Goal: Task Accomplishment & Management: Complete application form

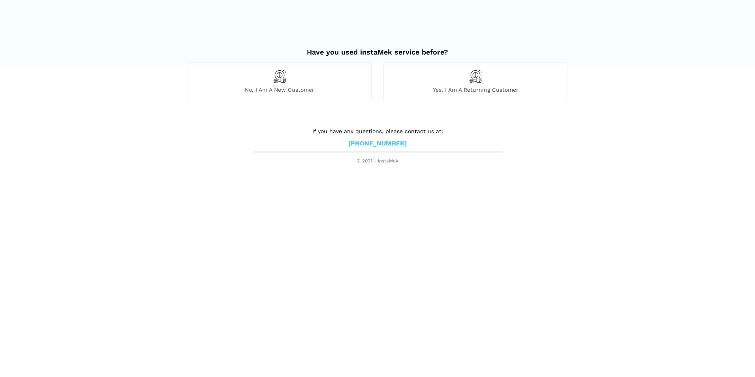
click at [279, 80] on img at bounding box center [279, 75] width 13 height 13
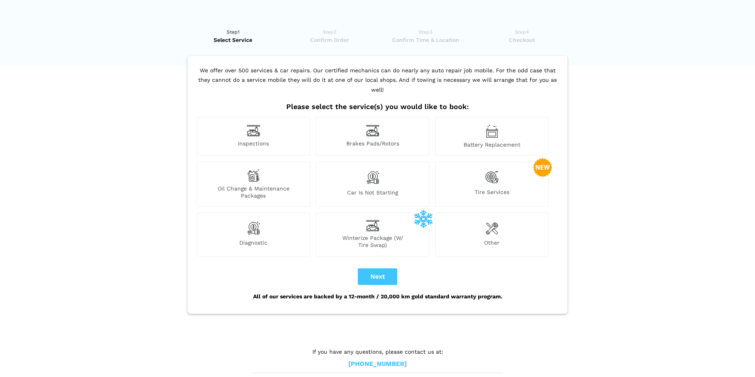
click at [376, 220] on img at bounding box center [372, 225] width 13 height 11
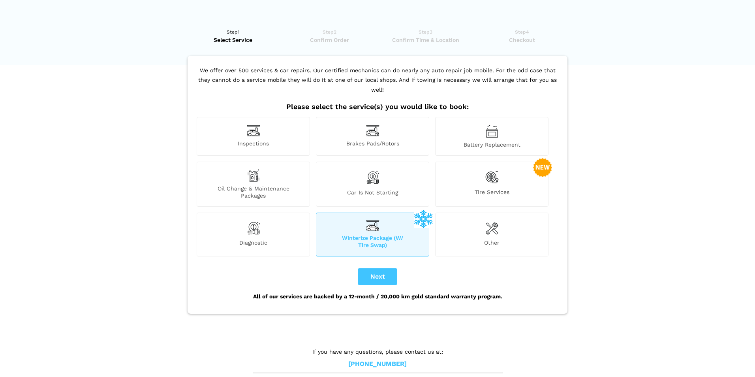
click at [258, 140] on span "Inspections" at bounding box center [253, 144] width 112 height 8
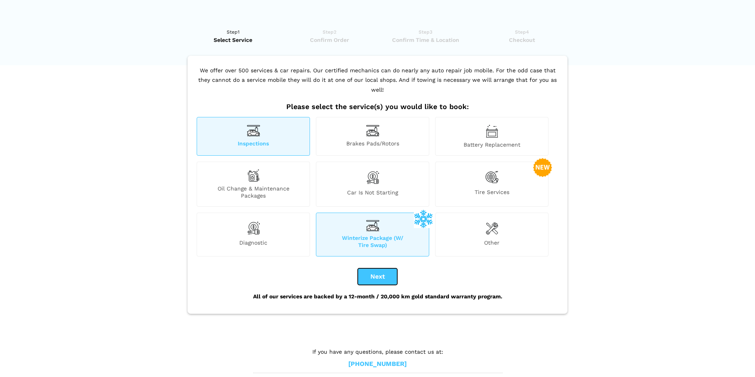
click at [376, 268] on button "Next" at bounding box center [377, 276] width 39 height 17
checkbox input "true"
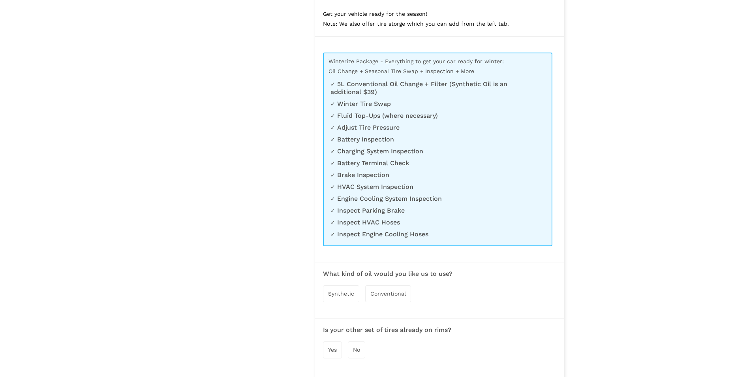
scroll to position [474, 0]
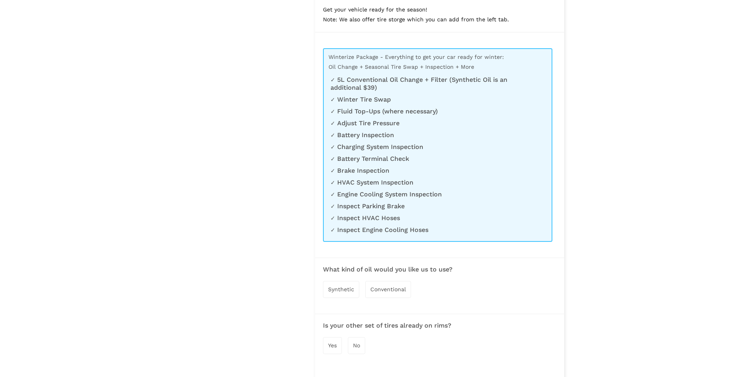
click at [394, 289] on span "Conventional" at bounding box center [388, 289] width 36 height 6
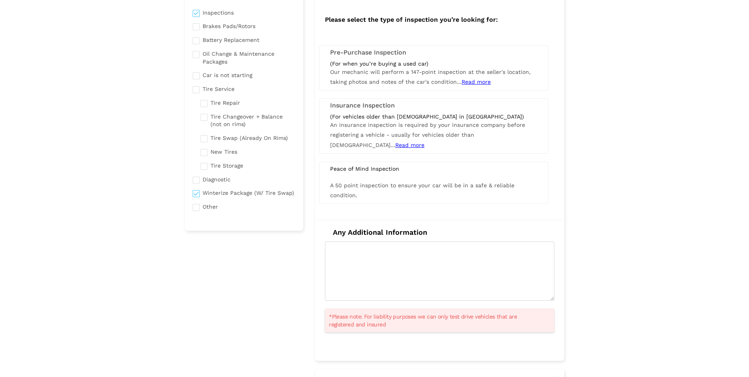
scroll to position [0, 0]
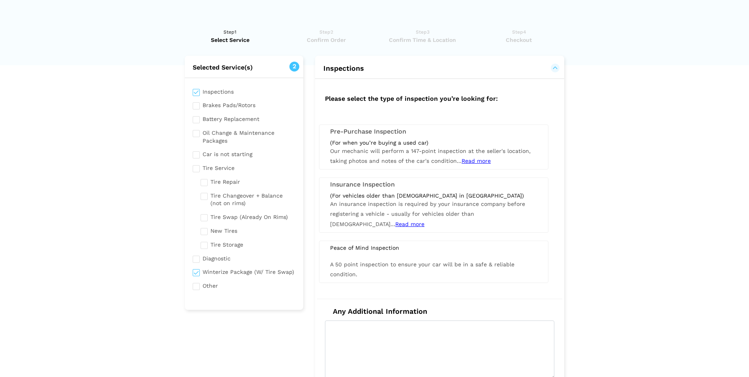
click at [556, 67] on button "Inspections" at bounding box center [439, 68] width 233 height 9
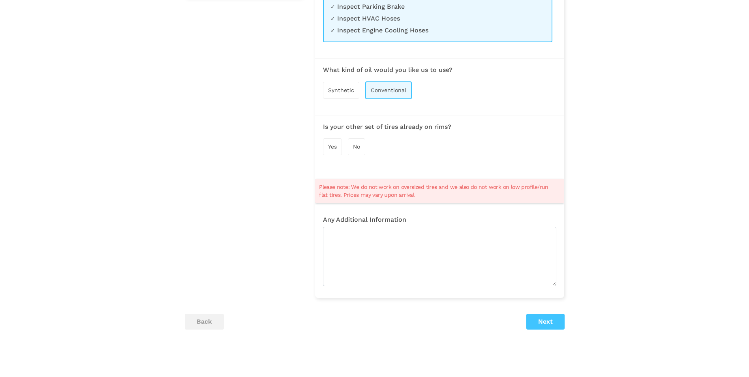
scroll to position [355, 0]
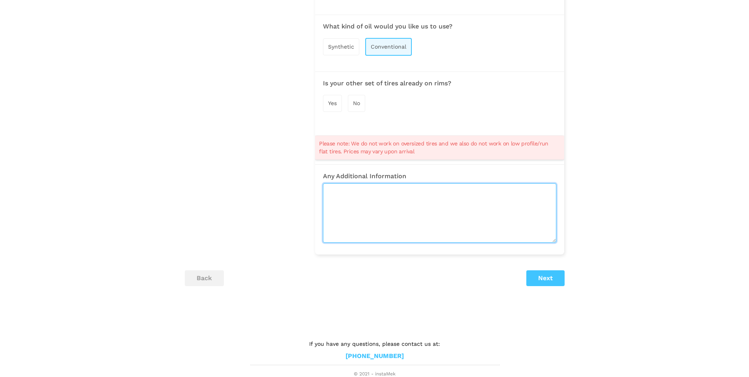
click at [365, 199] on textarea at bounding box center [439, 212] width 233 height 59
click at [497, 190] on textarea "looking to have cooling temp rating check, brake fluid leak. possibly rear brak…" at bounding box center [439, 212] width 233 height 59
click at [424, 200] on textarea "looking to have cooling temp rating check, brake fluid slow leak. possibly rear…" at bounding box center [439, 212] width 233 height 59
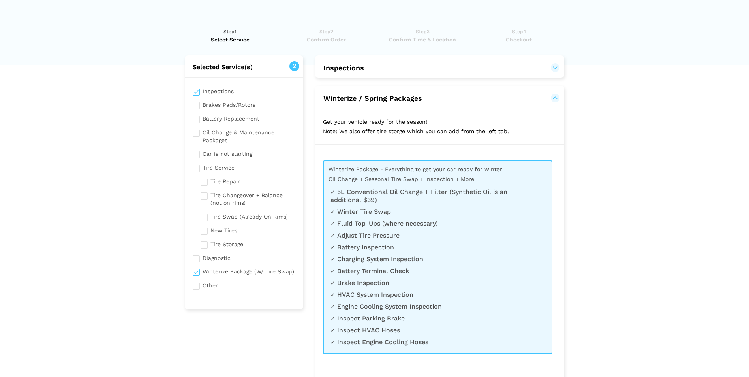
scroll to position [0, 0]
type textarea "looking to have cooling temp rating check, brake fluid slow leak. possibly rear…"
click at [195, 90] on input "checkbox" at bounding box center [244, 91] width 103 height 10
checkbox input "false"
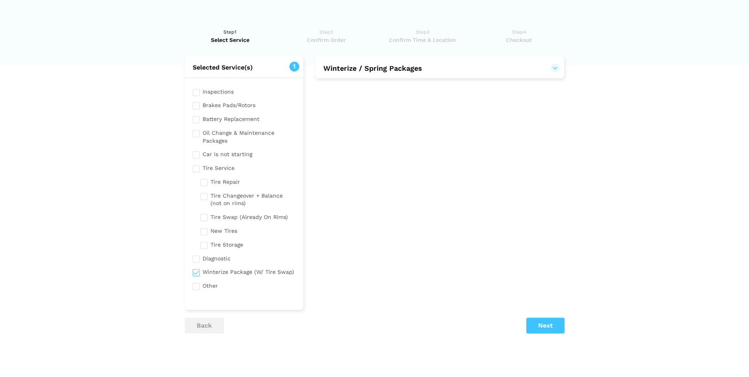
click at [552, 69] on button "Winterize / Spring Packages" at bounding box center [439, 68] width 233 height 9
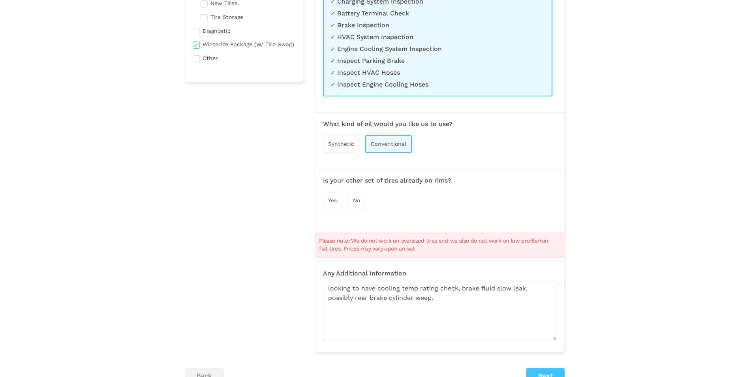
scroll to position [276, 0]
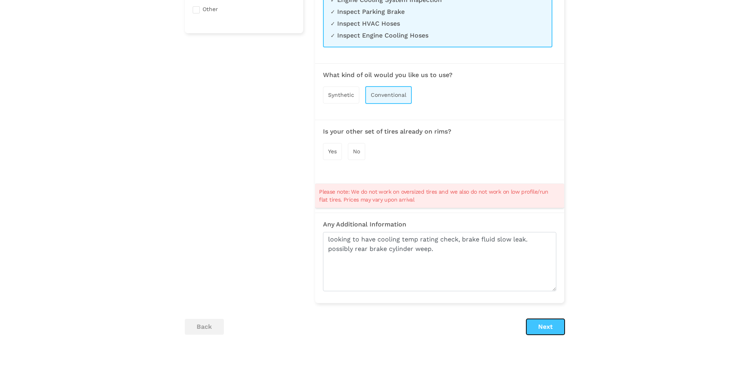
click at [545, 329] on button "Next" at bounding box center [545, 327] width 38 height 16
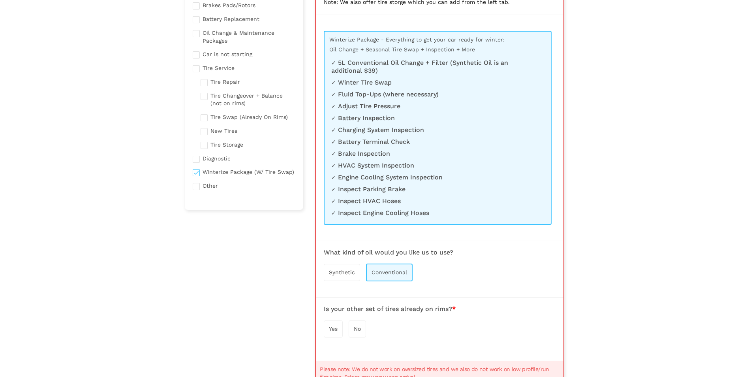
scroll to position [174, 0]
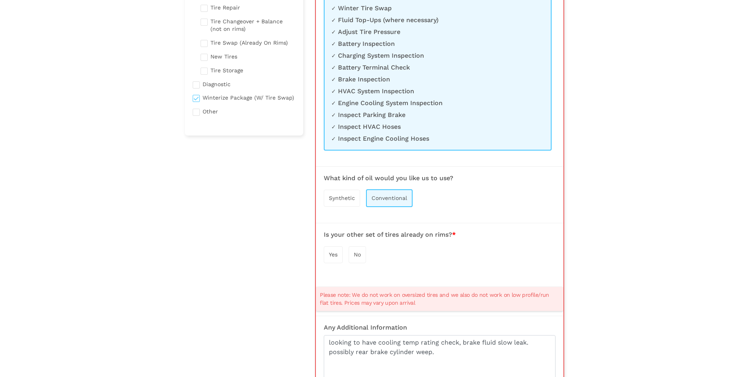
click at [360, 255] on span "No" at bounding box center [357, 254] width 7 height 6
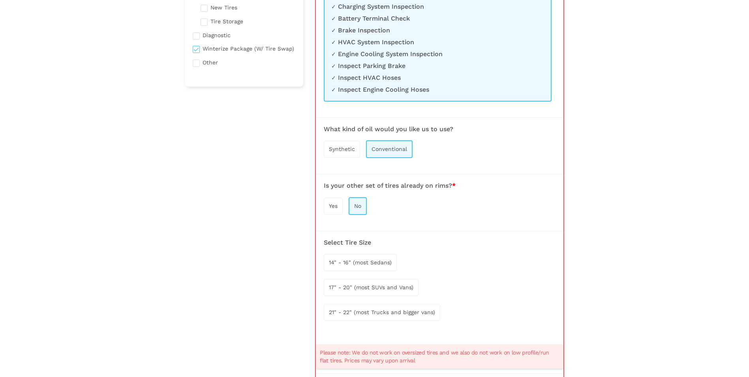
scroll to position [292, 0]
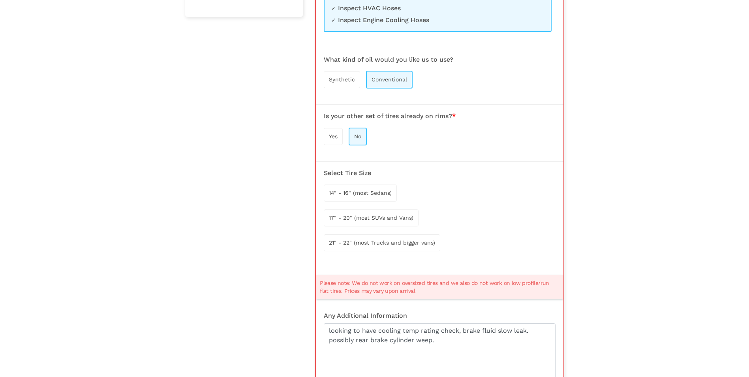
click at [376, 194] on span "14" - 16" (most Sedans)" at bounding box center [360, 192] width 63 height 6
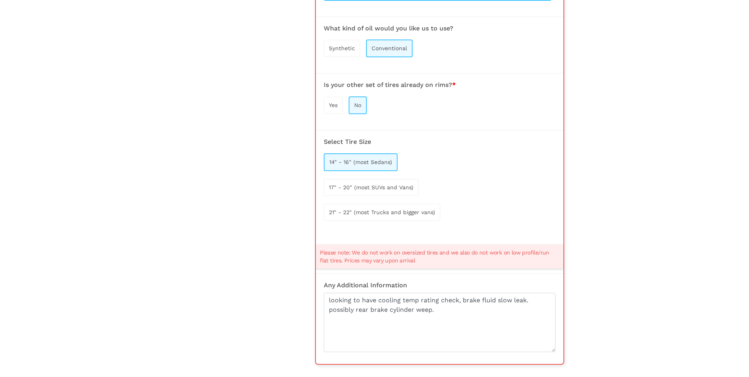
scroll to position [371, 0]
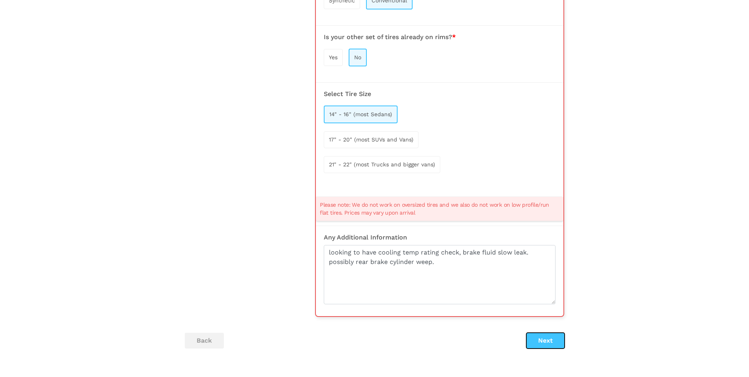
click at [546, 339] on button "Next" at bounding box center [545, 340] width 38 height 16
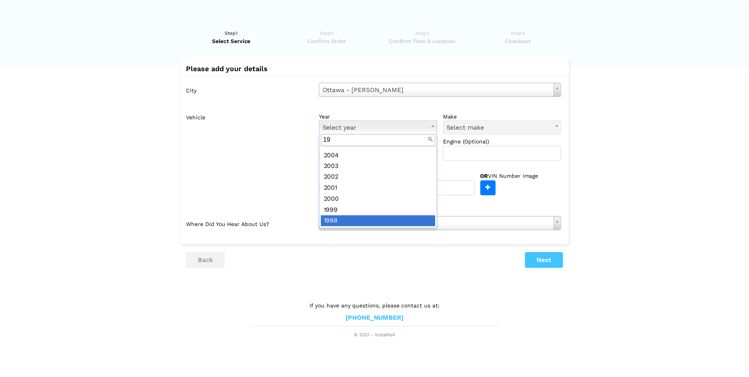
scroll to position [0, 0]
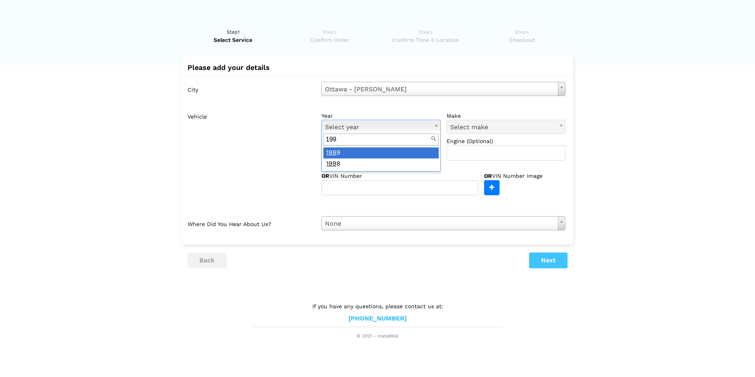
type input "1995"
click at [372, 165] on span "Can't find your vehicle?" at bounding box center [355, 164] width 69 height 10
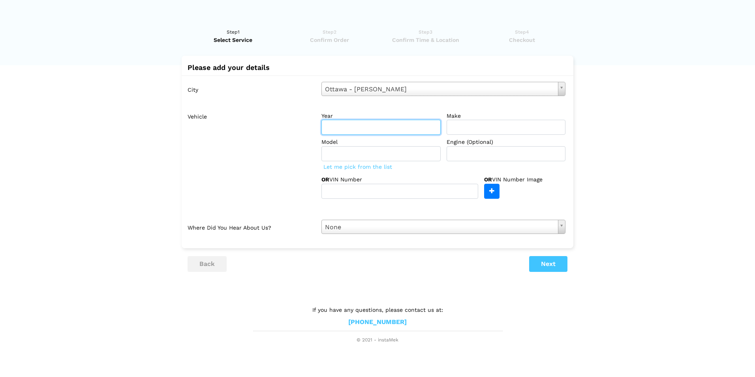
click at [348, 127] on input "text" at bounding box center [380, 127] width 119 height 15
type input "1995"
click at [493, 126] on input "text" at bounding box center [505, 127] width 119 height 15
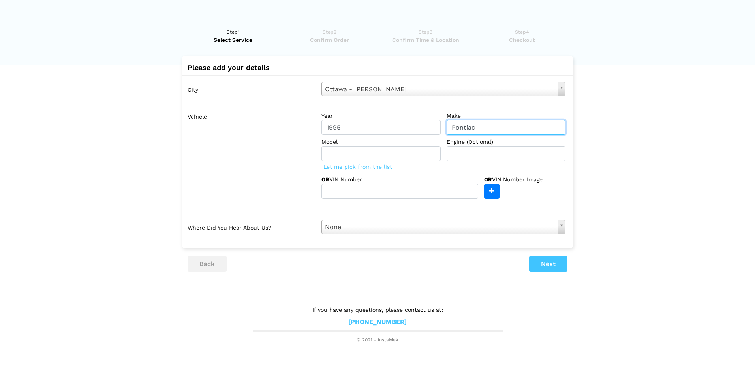
type input "Pontiac"
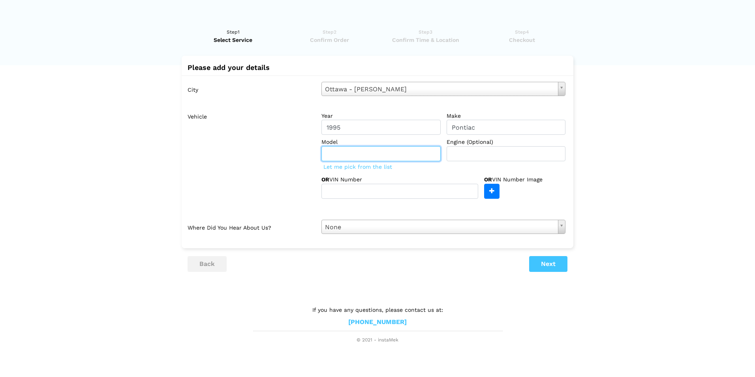
click at [340, 151] on input "text" at bounding box center [380, 153] width 119 height 15
click at [334, 153] on input "GRand Am" at bounding box center [380, 153] width 119 height 15
type input "Grand Am"
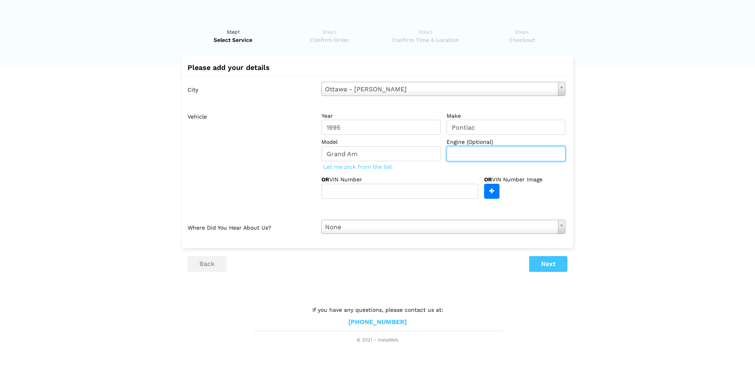
click at [492, 152] on input "text" at bounding box center [505, 153] width 119 height 15
type input "2.3l"
click at [546, 264] on button "Next" at bounding box center [548, 264] width 38 height 16
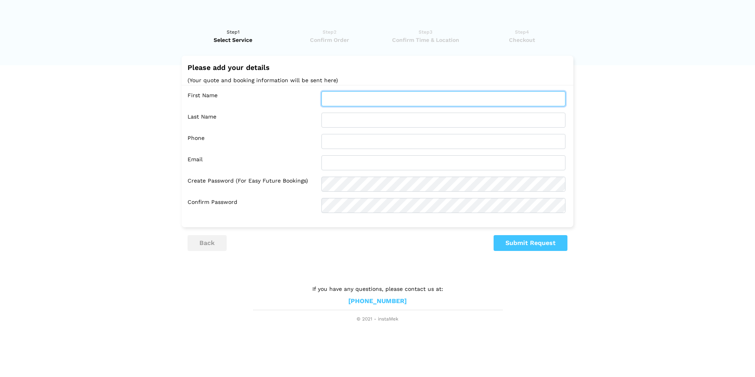
click at [332, 99] on input "text" at bounding box center [443, 98] width 244 height 15
type input "[PERSON_NAME]"
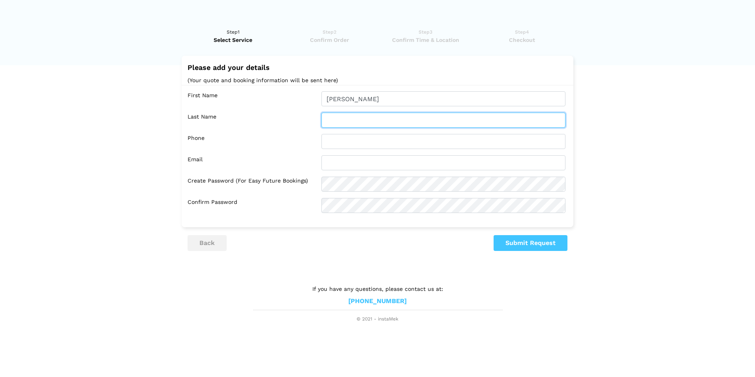
type input "Maille"
type input "3062032244"
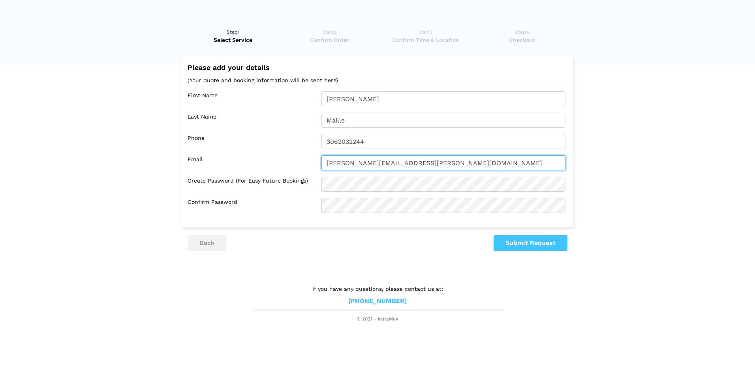
drag, startPoint x: 419, startPoint y: 163, endPoint x: 245, endPoint y: 163, distance: 174.1
click at [245, 163] on div "Email [PERSON_NAME][EMAIL_ADDRESS][PERSON_NAME][DOMAIN_NAME]" at bounding box center [379, 162] width 384 height 15
type input "[EMAIL_ADDRESS][DOMAIN_NAME]"
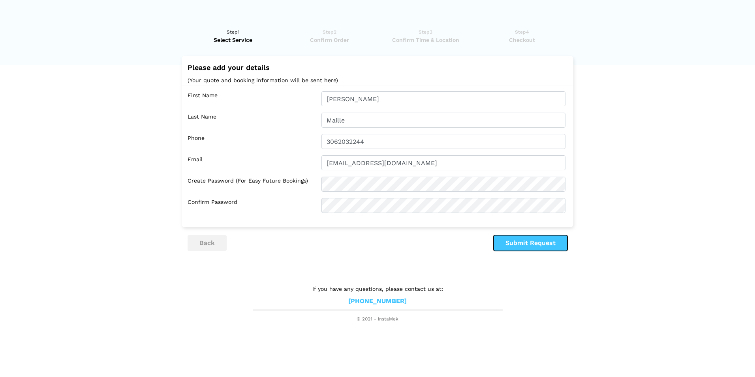
click at [541, 242] on button "Submit Request" at bounding box center [530, 243] width 74 height 16
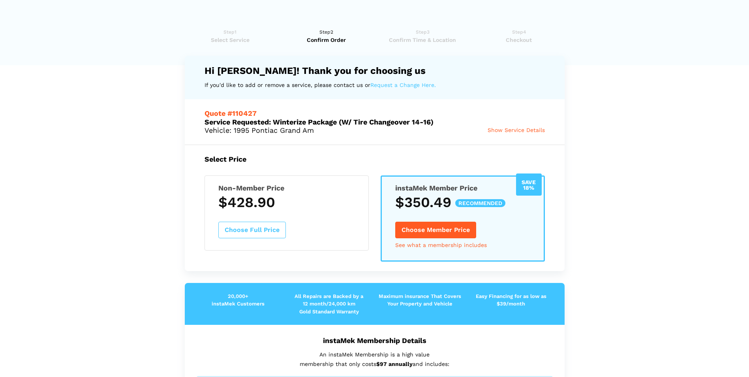
click at [399, 85] on link "Request a Change Here." at bounding box center [403, 85] width 66 height 10
